Goal: Information Seeking & Learning: Understand process/instructions

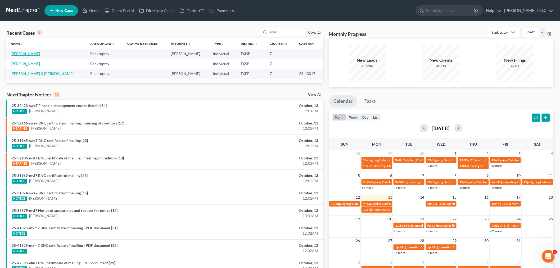
click at [35, 54] on link "[PERSON_NAME]" at bounding box center [25, 53] width 29 height 5
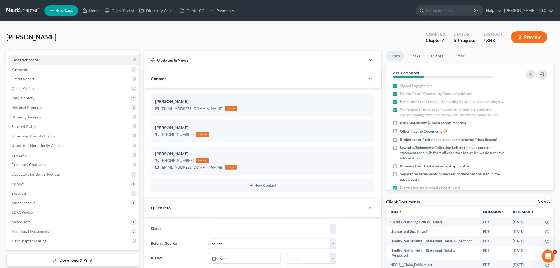
scroll to position [113, 0]
click at [28, 116] on span "Property Analysis" at bounding box center [26, 117] width 29 height 5
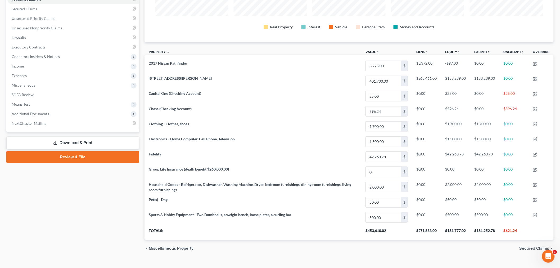
scroll to position [88, 0]
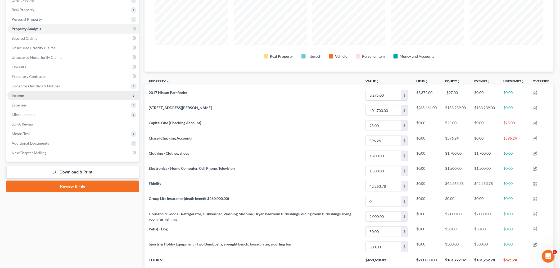
click at [23, 96] on span "Income" at bounding box center [18, 95] width 12 height 5
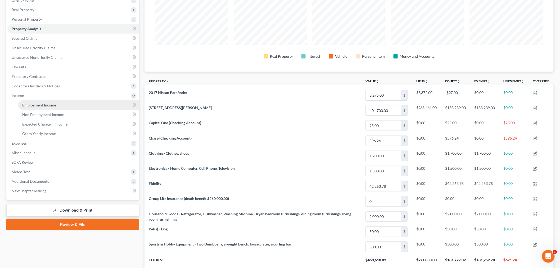
click at [30, 104] on span "Employment Income" at bounding box center [39, 105] width 34 height 5
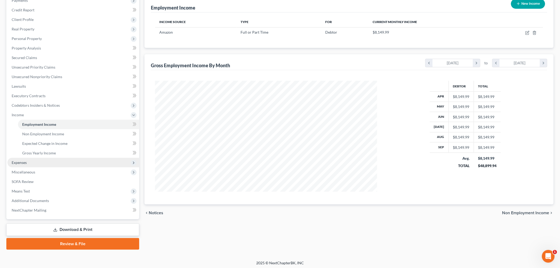
scroll to position [70, 0]
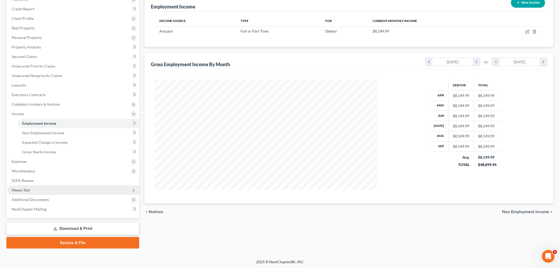
click at [31, 188] on span "Means Test" at bounding box center [73, 190] width 132 height 10
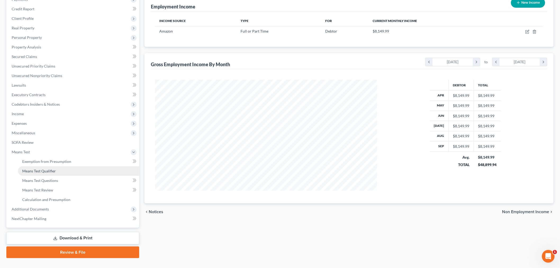
click at [41, 173] on link "Means Test Qualifier" at bounding box center [78, 171] width 121 height 10
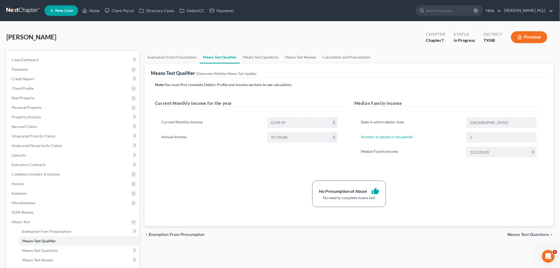
click at [248, 191] on div "No Presumption of Abuse thumb_up No need to complete means test" at bounding box center [350, 194] width 394 height 26
click at [355, 142] on div "State in which debtor lives TX Number of people in household 5 Median Family In…" at bounding box center [449, 139] width 189 height 57
click at [355, 141] on div "State in which debtor lives TX Number of people in household 5 Median Family In…" at bounding box center [449, 139] width 189 height 57
click at [95, 12] on link "Home" at bounding box center [91, 11] width 23 height 10
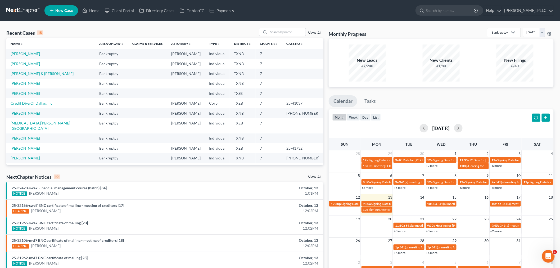
click at [400, 33] on div "Monthly Progress Bankruptcy Bankruptcy Consumer Protection Law [DATE] [DATE] [D…" at bounding box center [441, 33] width 225 height 11
